Goal: Task Accomplishment & Management: Manage account settings

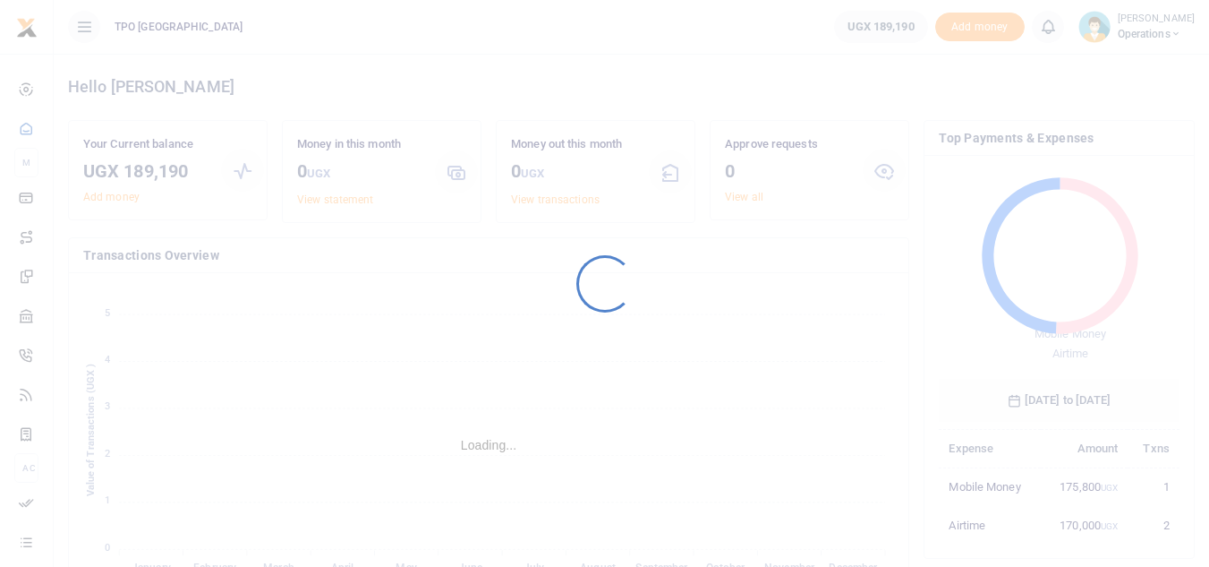
scroll to position [14, 14]
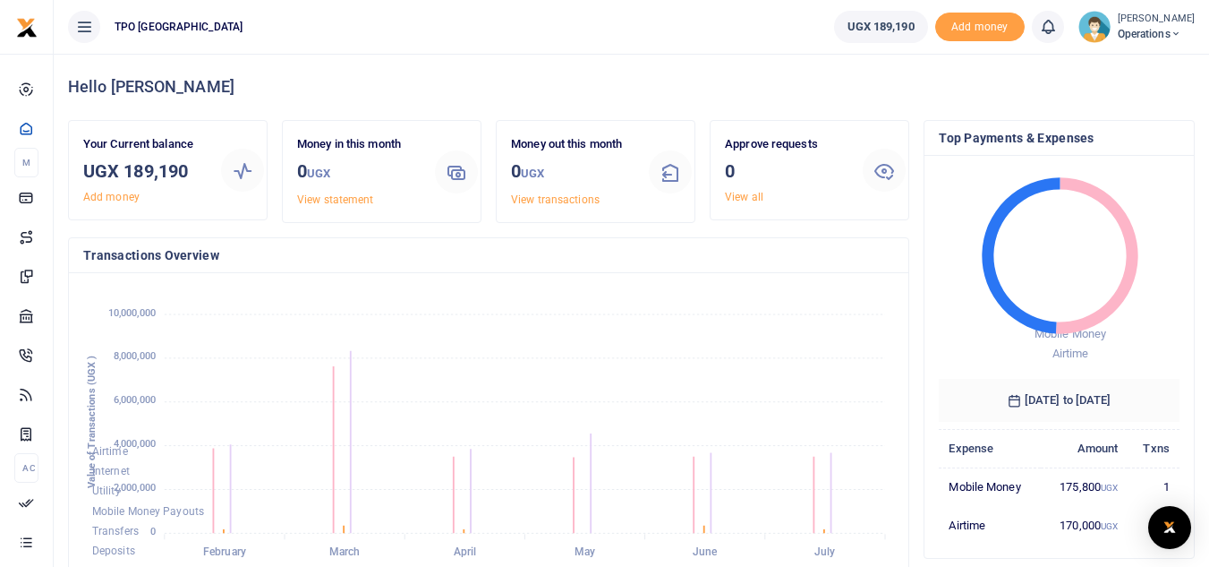
click at [1086, 21] on img at bounding box center [1095, 27] width 32 height 32
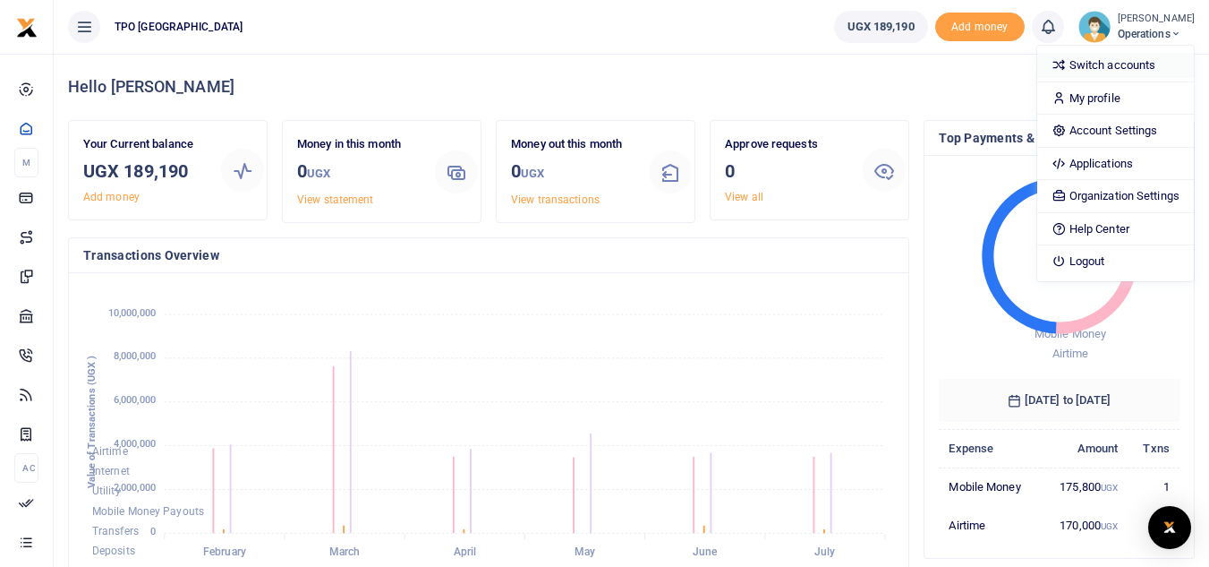
click at [1108, 66] on link "Switch accounts" at bounding box center [1115, 65] width 157 height 25
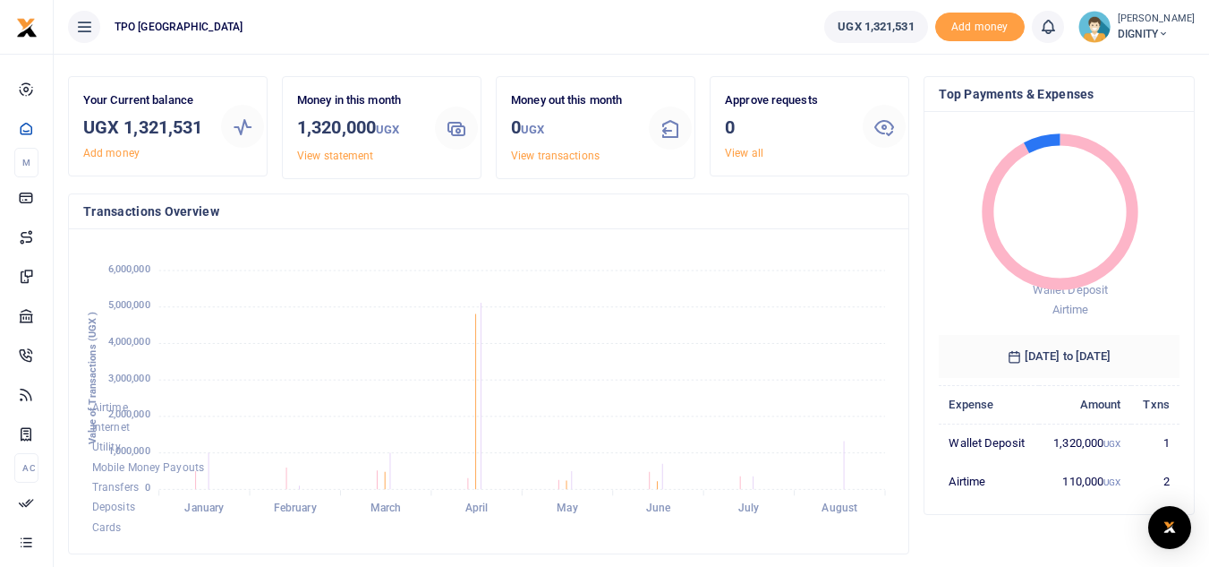
scroll to position [40, 0]
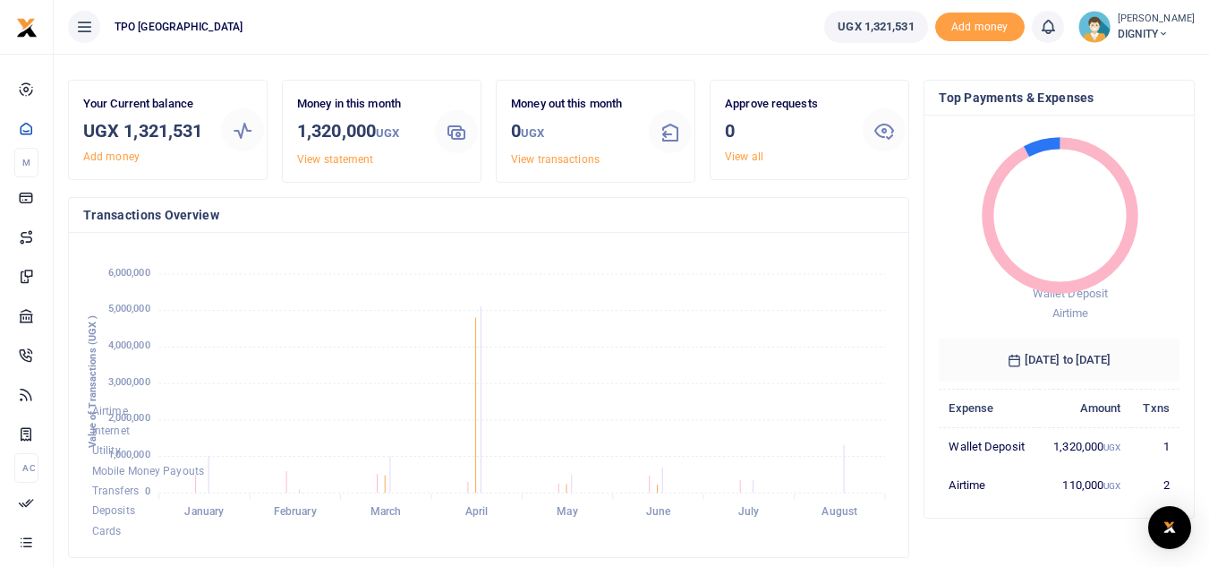
click at [1088, 29] on img at bounding box center [1095, 27] width 32 height 32
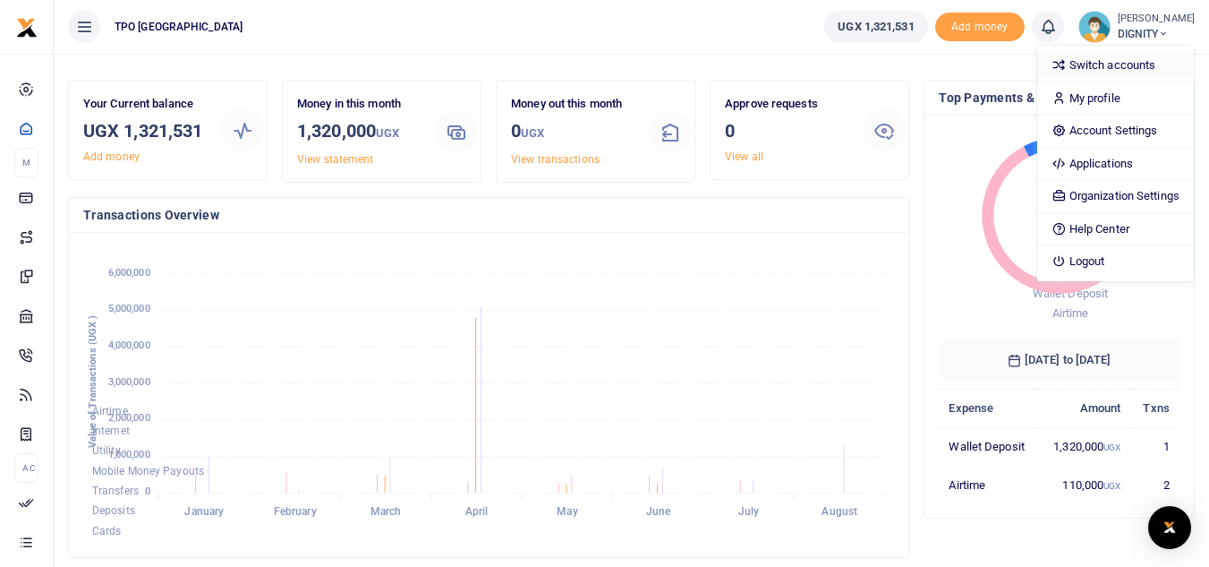
click at [1107, 59] on link "Switch accounts" at bounding box center [1115, 65] width 157 height 25
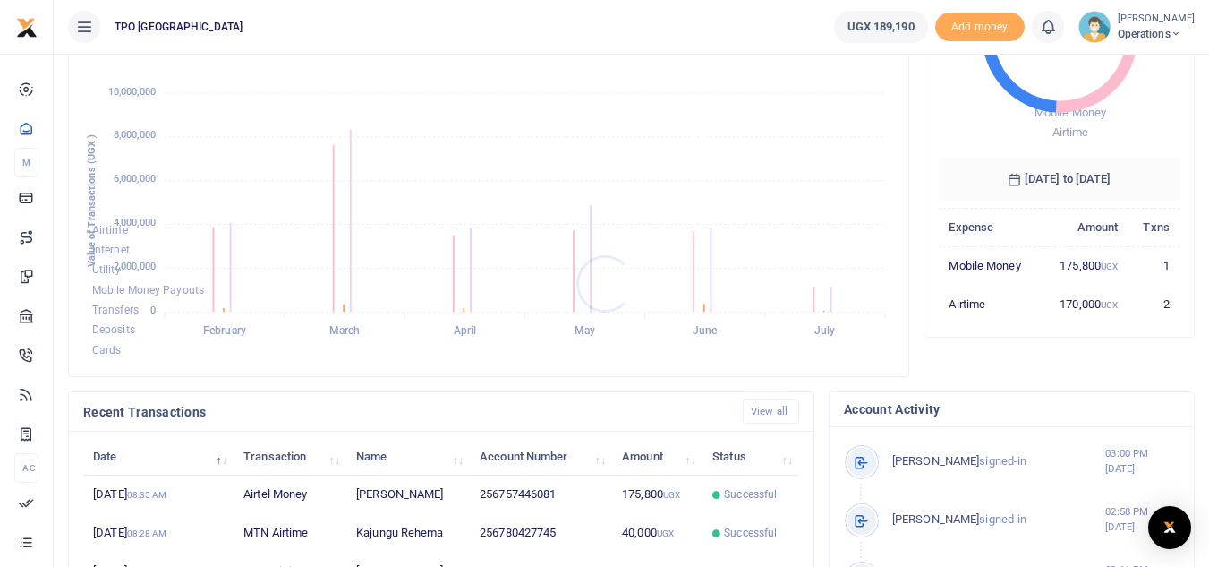
scroll to position [269, 0]
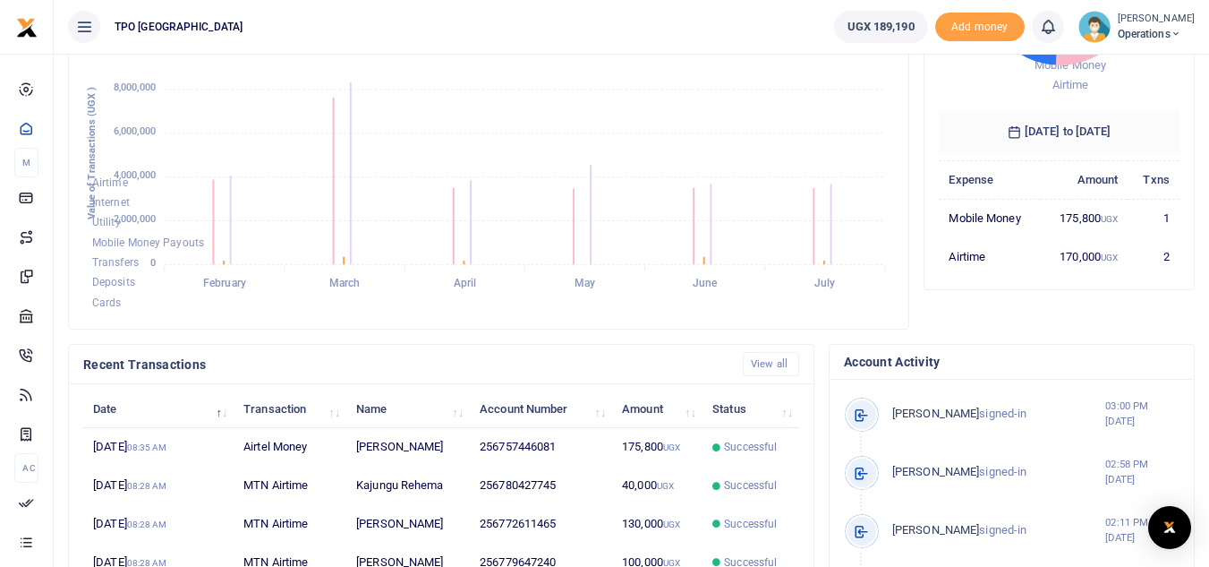
click at [1098, 33] on img at bounding box center [1095, 27] width 32 height 32
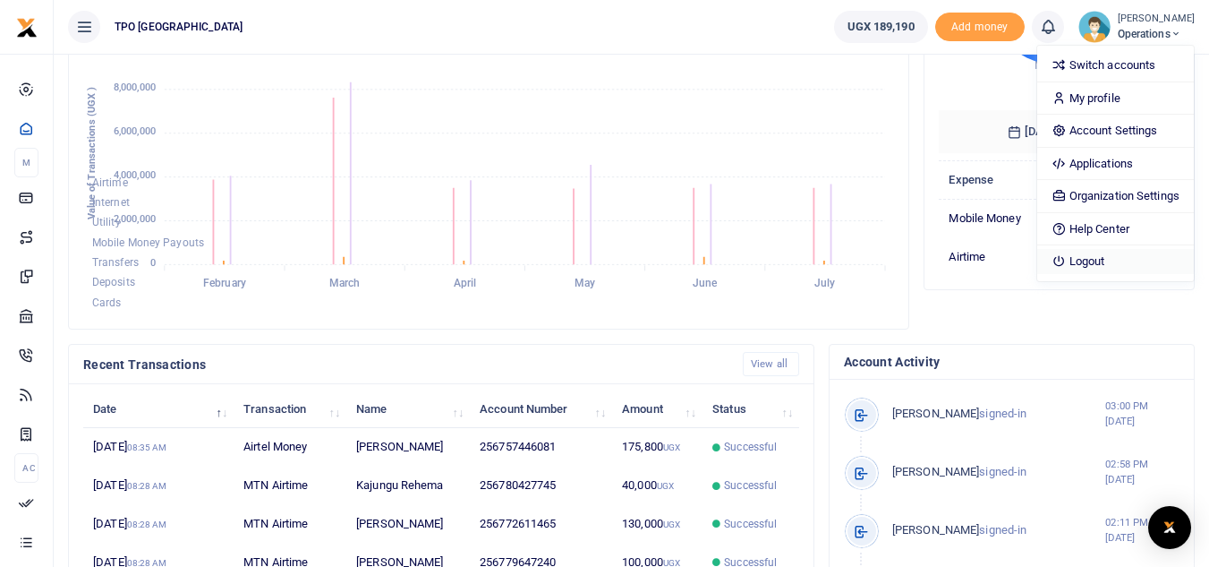
click at [1104, 267] on link "Logout" at bounding box center [1115, 261] width 157 height 25
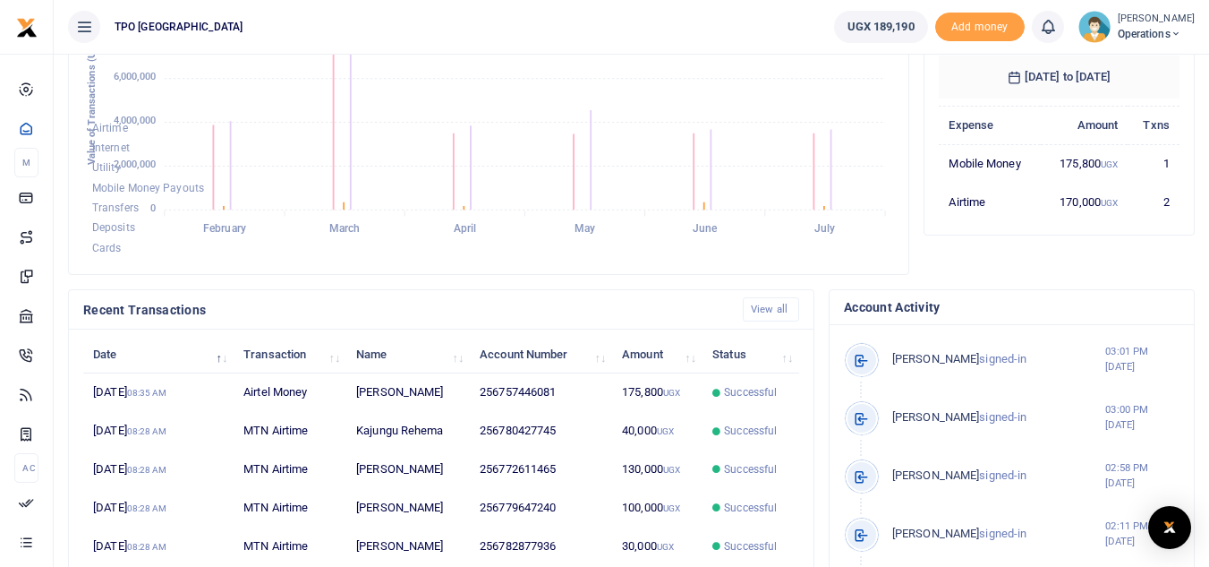
scroll to position [358, 0]
